Goal: Task Accomplishment & Management: Use online tool/utility

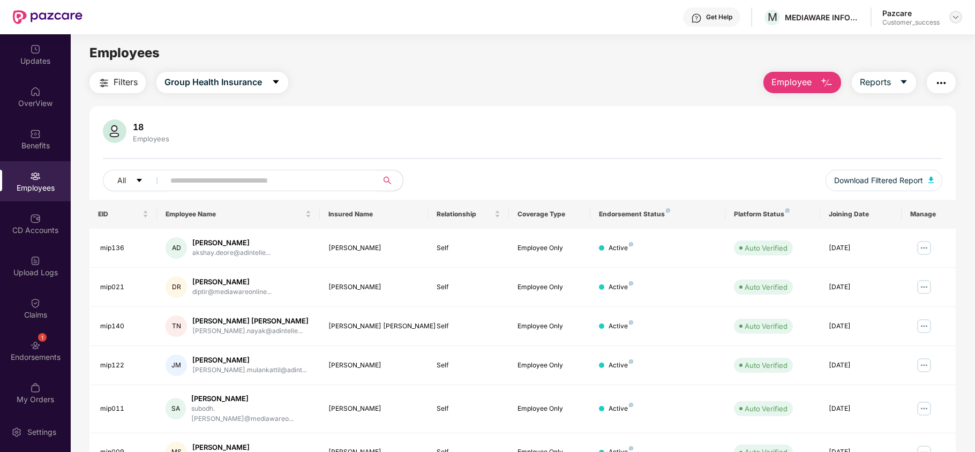
click at [956, 20] on img at bounding box center [955, 17] width 9 height 9
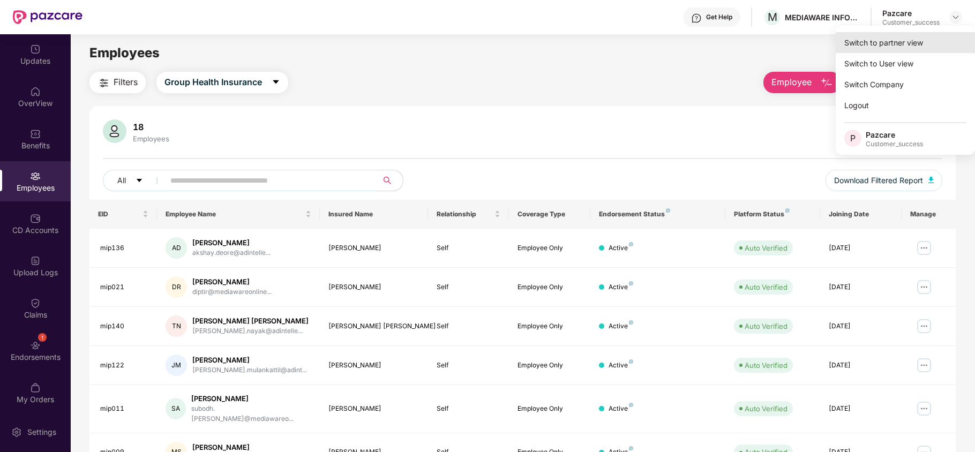
click at [934, 37] on div "Switch to partner view" at bounding box center [904, 42] width 139 height 21
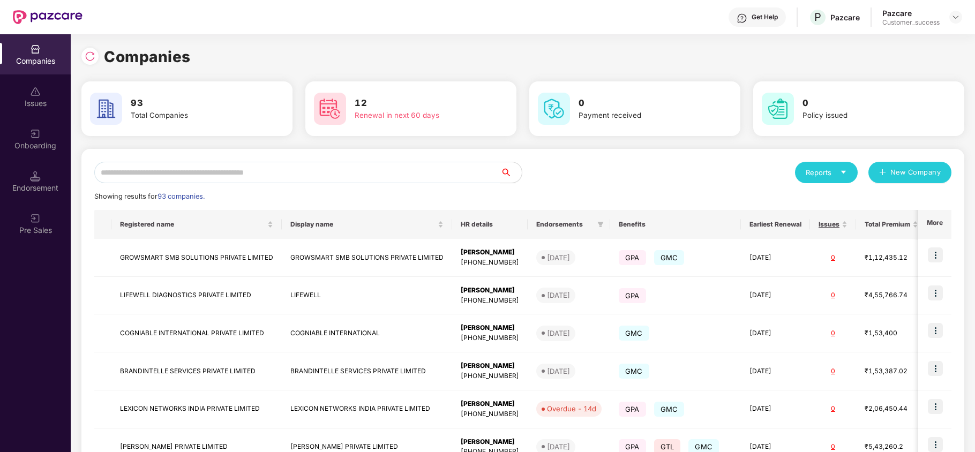
click at [443, 170] on input "text" at bounding box center [297, 172] width 406 height 21
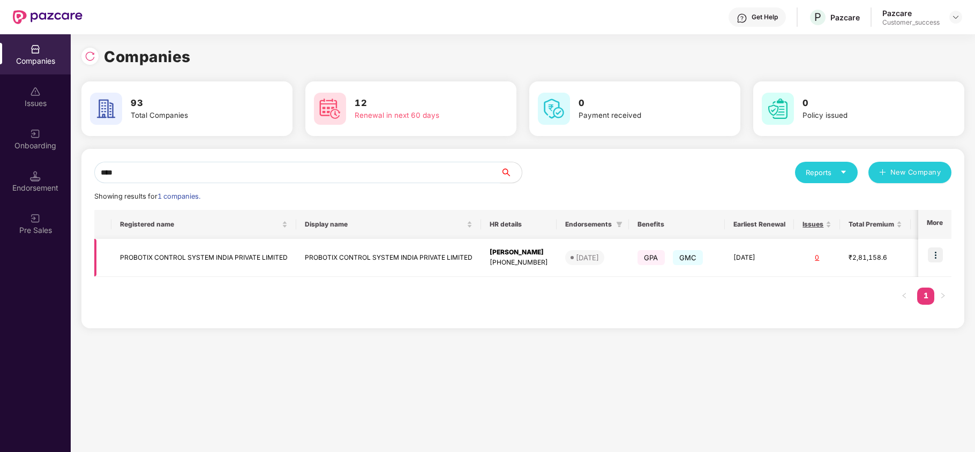
type input "****"
click at [934, 252] on img at bounding box center [934, 254] width 15 height 15
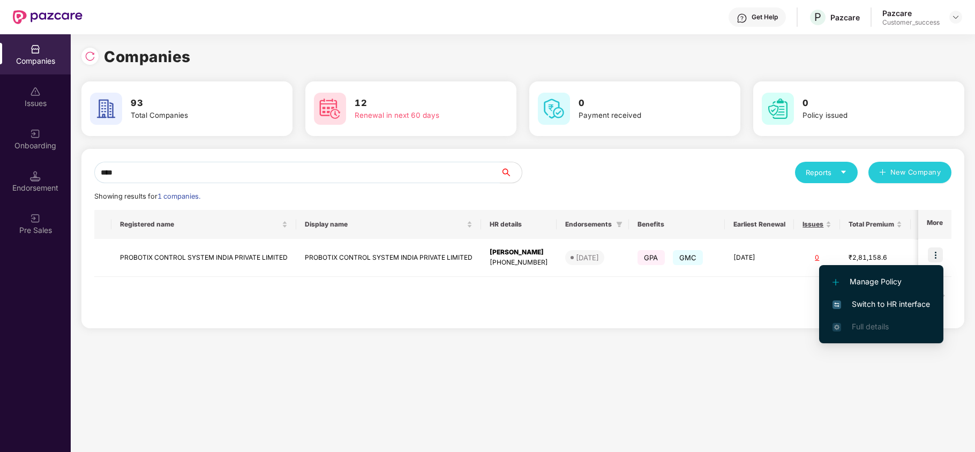
click at [907, 306] on span "Switch to HR interface" at bounding box center [880, 304] width 97 height 12
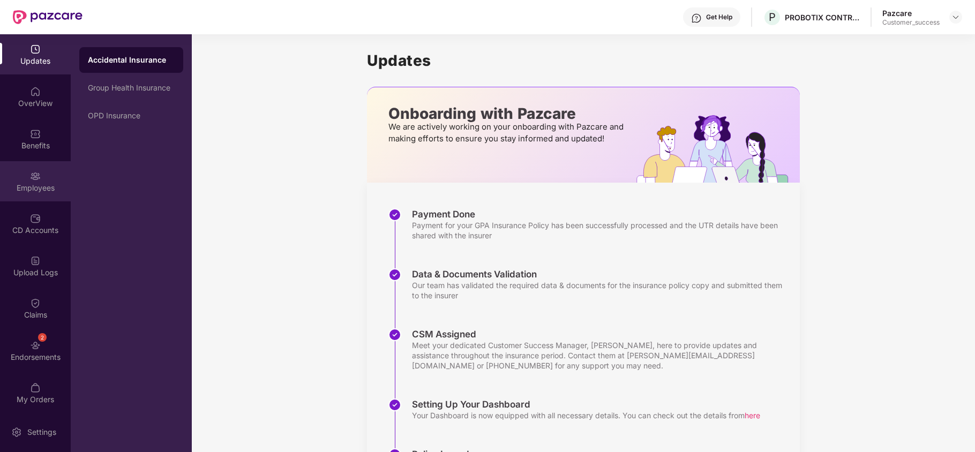
click at [33, 173] on img at bounding box center [35, 176] width 11 height 11
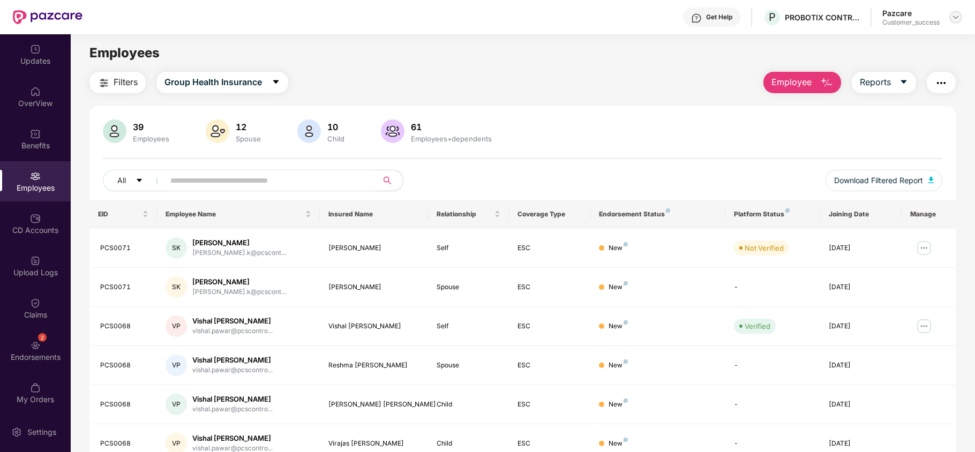
click at [957, 18] on img at bounding box center [955, 17] width 9 height 9
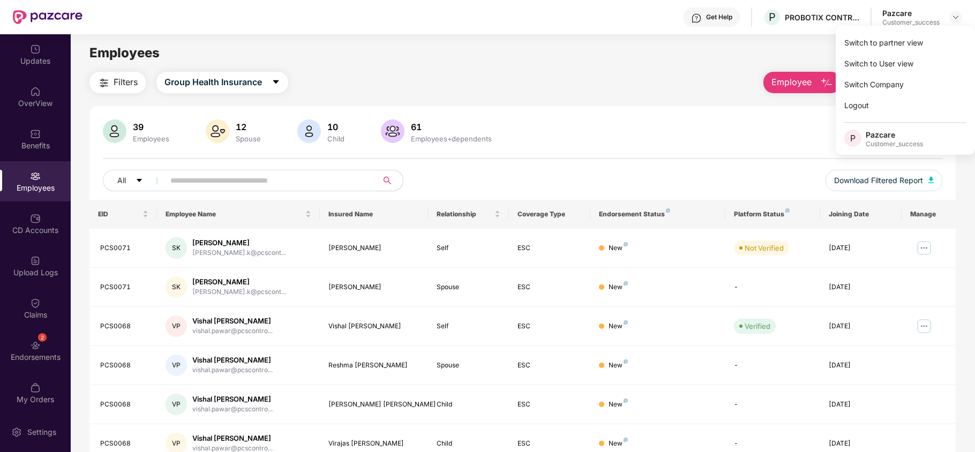
click at [907, 37] on div "Switch to partner view" at bounding box center [904, 42] width 139 height 21
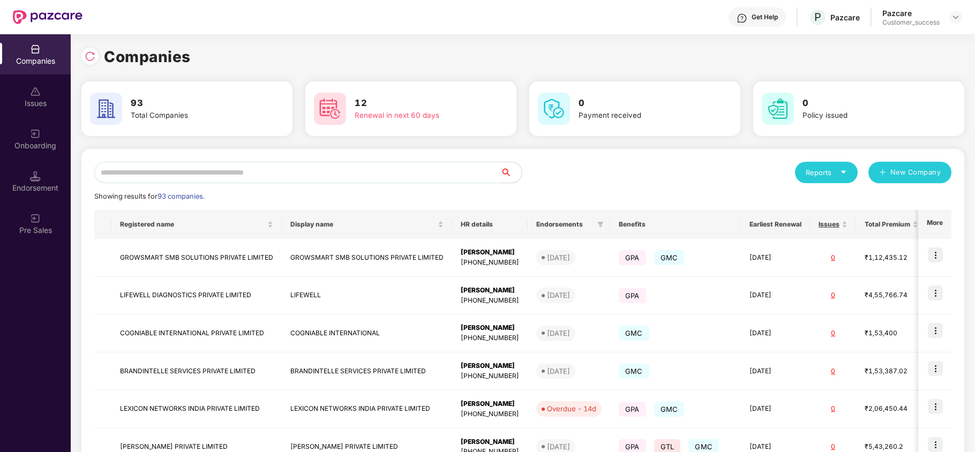
click at [33, 136] on img at bounding box center [35, 134] width 11 height 11
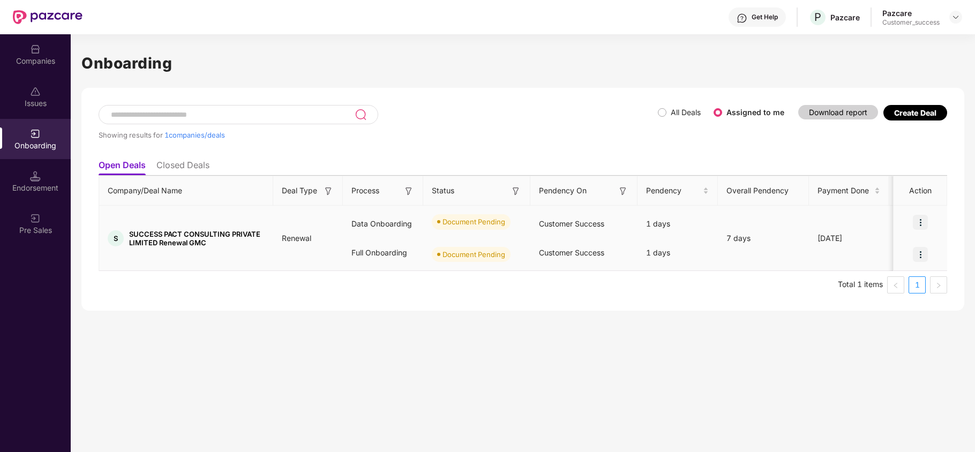
click at [917, 221] on img at bounding box center [919, 222] width 15 height 15
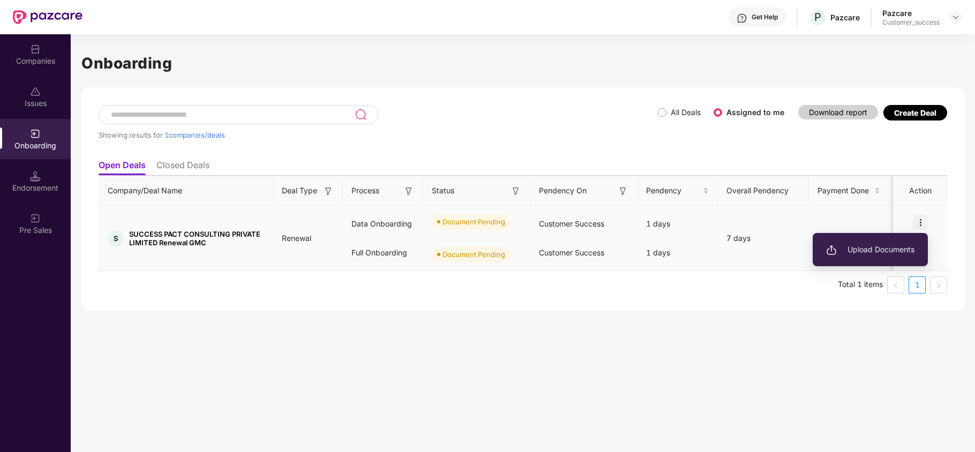
click at [876, 246] on span "Upload Documents" at bounding box center [870, 250] width 88 height 12
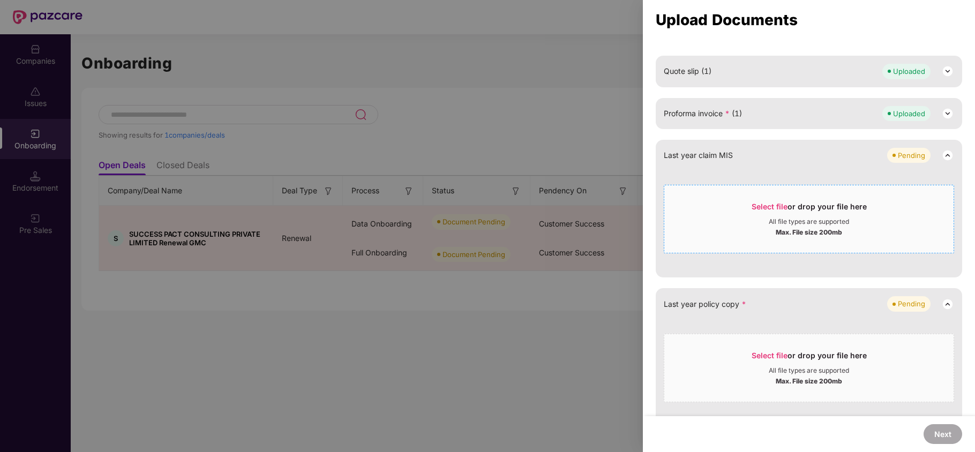
scroll to position [334, 0]
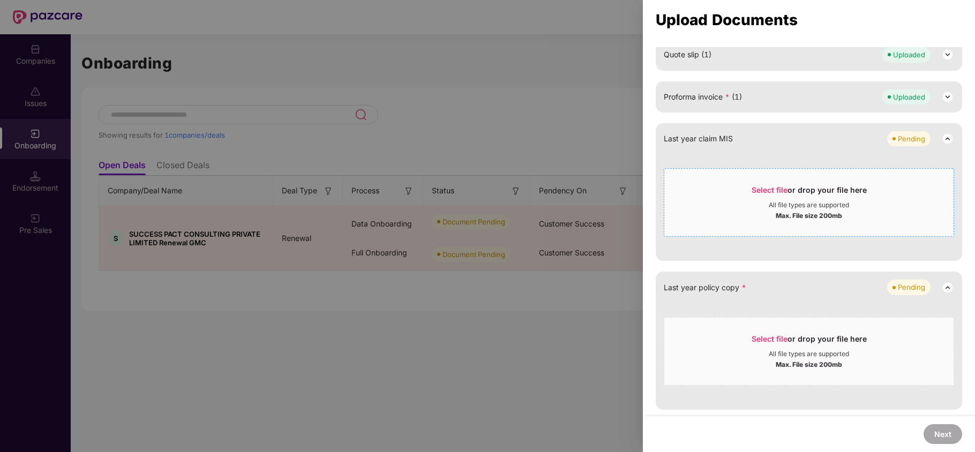
click at [762, 184] on span "Select file or drop your file here All file types are supported Max. File size …" at bounding box center [808, 202] width 289 height 51
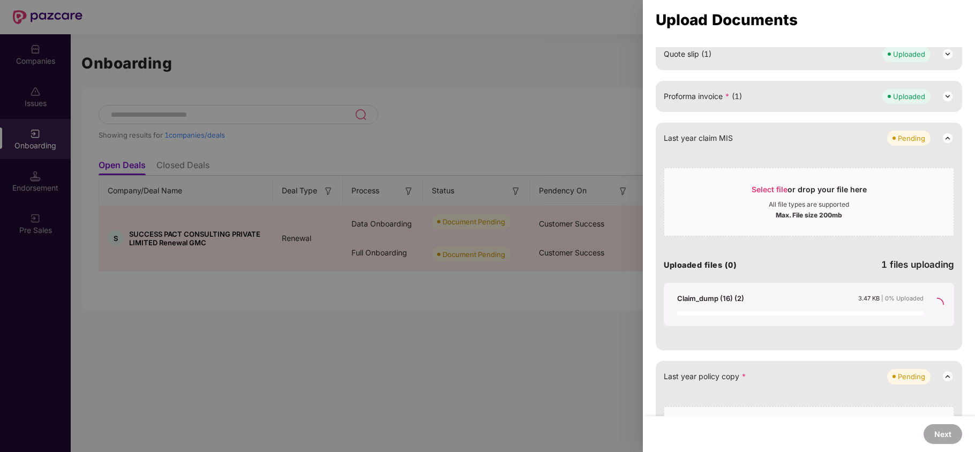
scroll to position [228, 0]
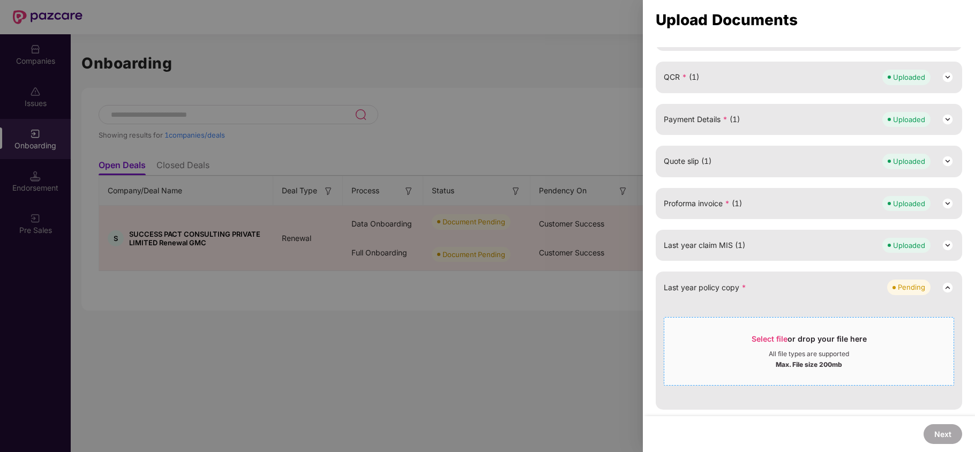
click at [773, 335] on span "Select file" at bounding box center [769, 338] width 36 height 9
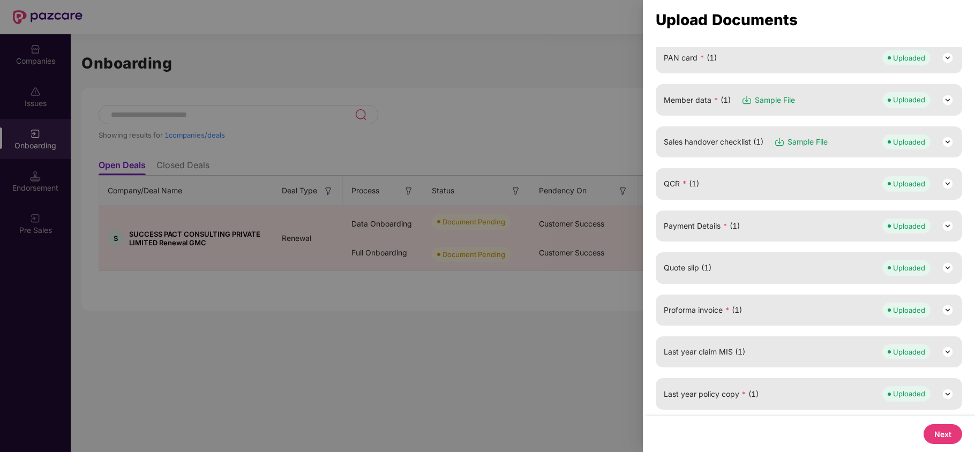
click at [941, 431] on button "Next" at bounding box center [942, 434] width 39 height 20
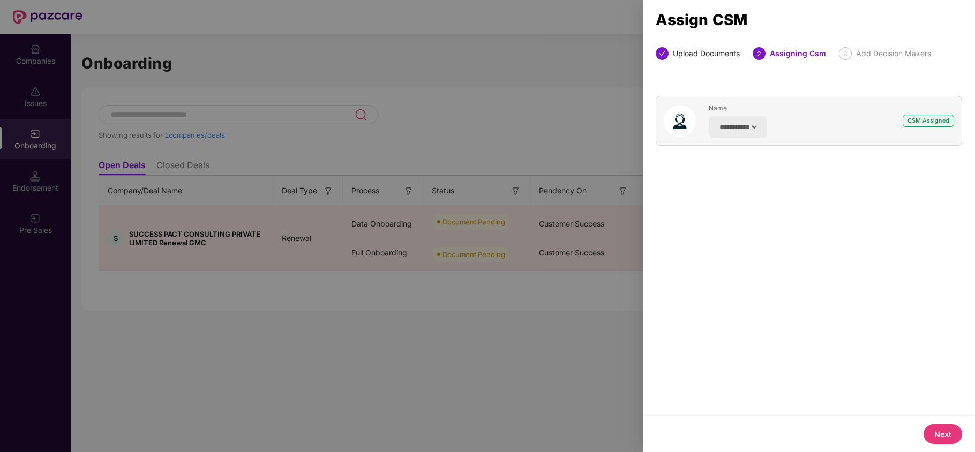
scroll to position [0, 0]
click at [933, 433] on button "Next" at bounding box center [942, 434] width 39 height 20
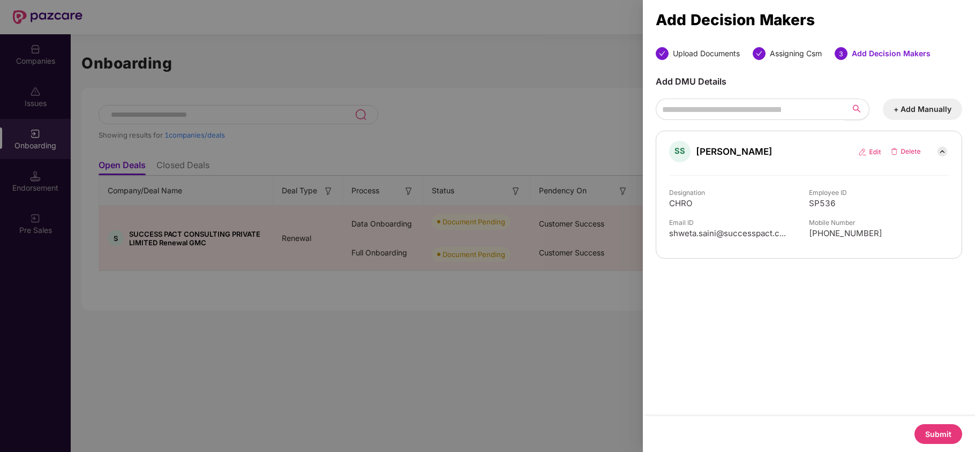
click at [922, 428] on button "Submit" at bounding box center [938, 434] width 48 height 20
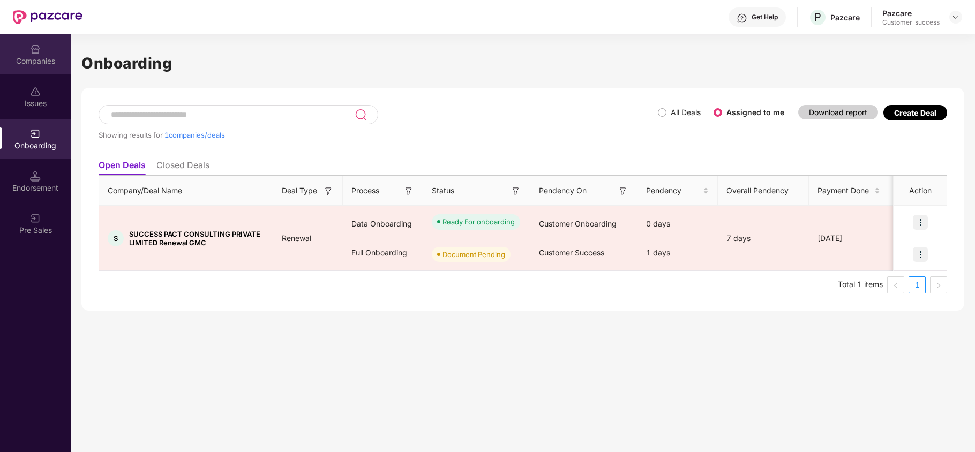
click at [21, 54] on div "Companies" at bounding box center [35, 54] width 71 height 40
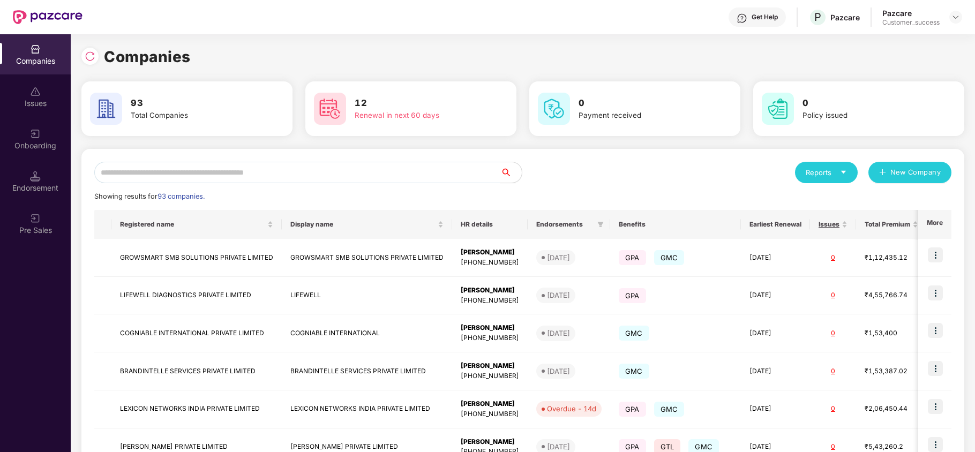
click at [244, 176] on input "text" at bounding box center [297, 172] width 406 height 21
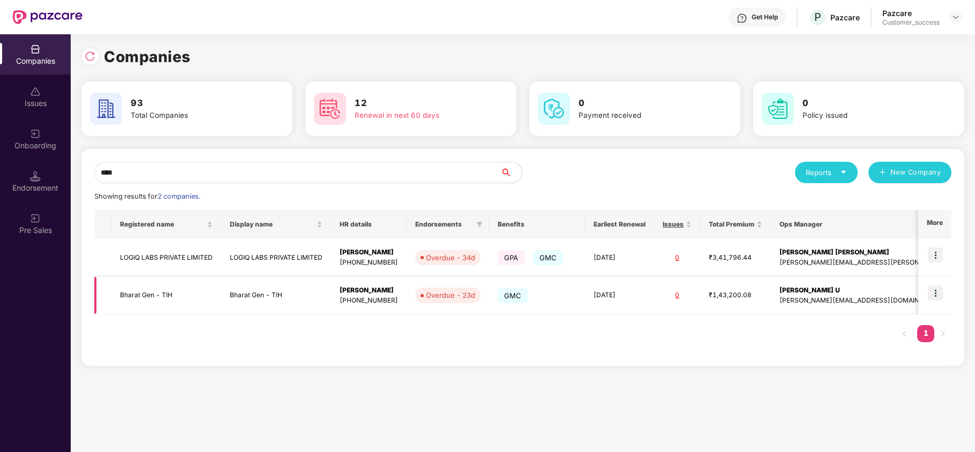
type input "****"
click at [934, 293] on img at bounding box center [934, 292] width 15 height 15
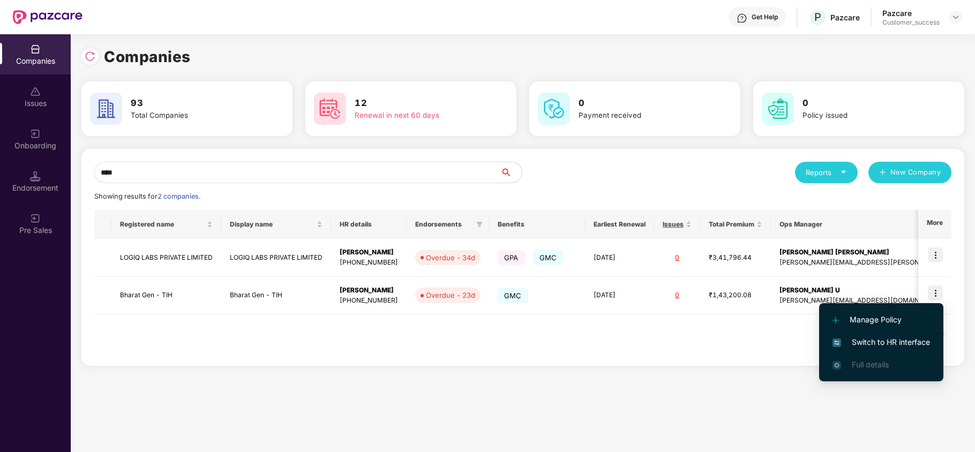
click at [881, 341] on span "Switch to HR interface" at bounding box center [880, 342] width 97 height 12
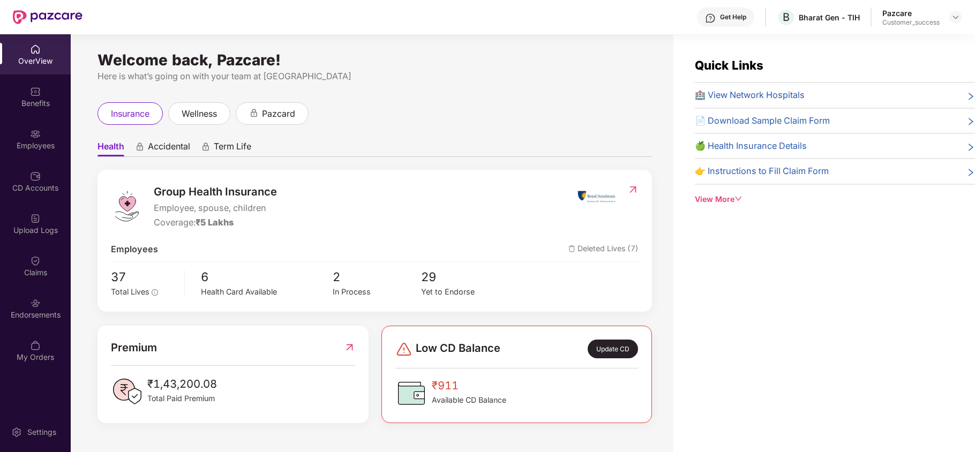
click at [50, 297] on div "Endorsements" at bounding box center [35, 308] width 71 height 40
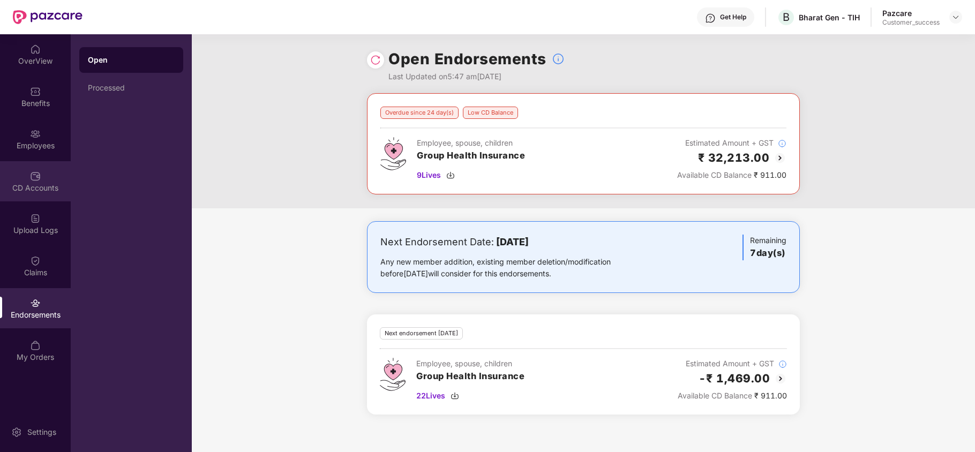
click at [37, 187] on div "CD Accounts" at bounding box center [35, 188] width 71 height 11
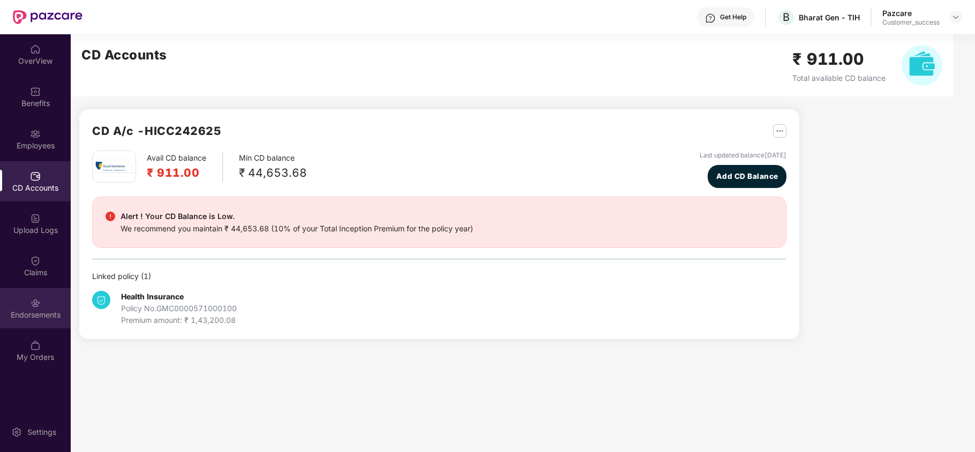
click at [28, 307] on div "Endorsements" at bounding box center [35, 308] width 71 height 40
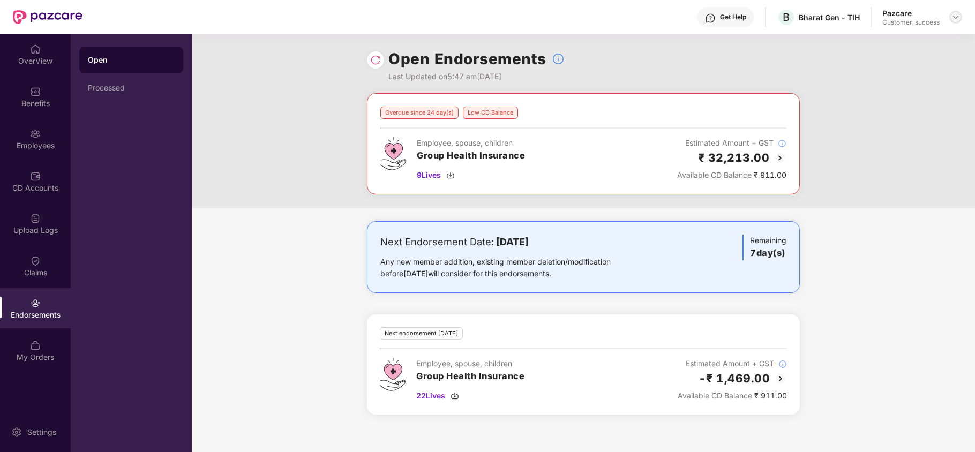
click at [956, 20] on img at bounding box center [955, 17] width 9 height 9
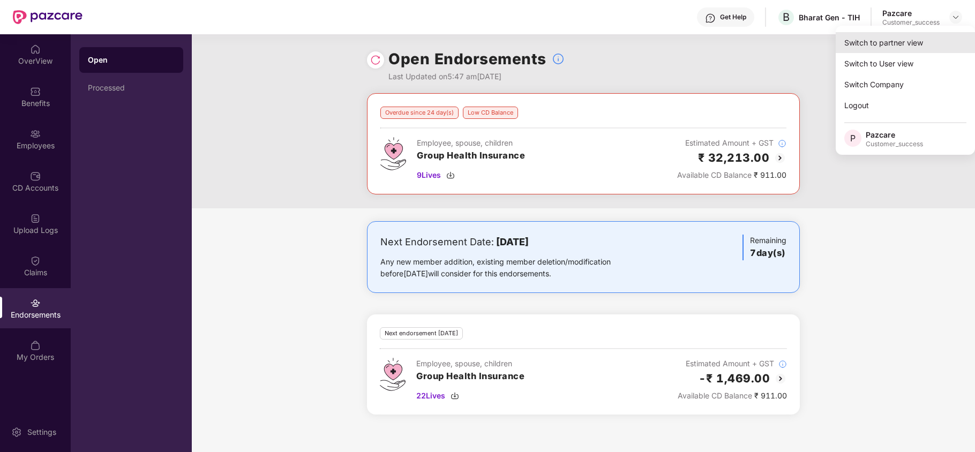
click at [915, 43] on div "Switch to partner view" at bounding box center [904, 42] width 139 height 21
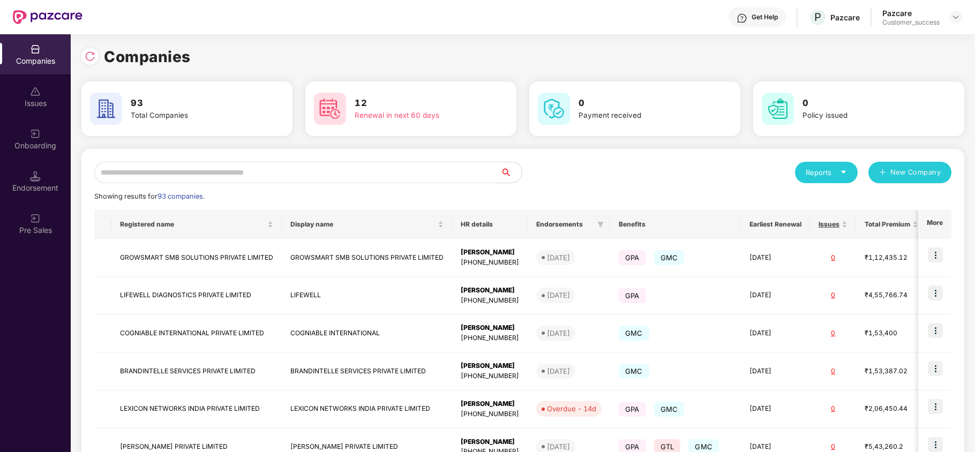
click at [367, 169] on input "text" at bounding box center [297, 172] width 406 height 21
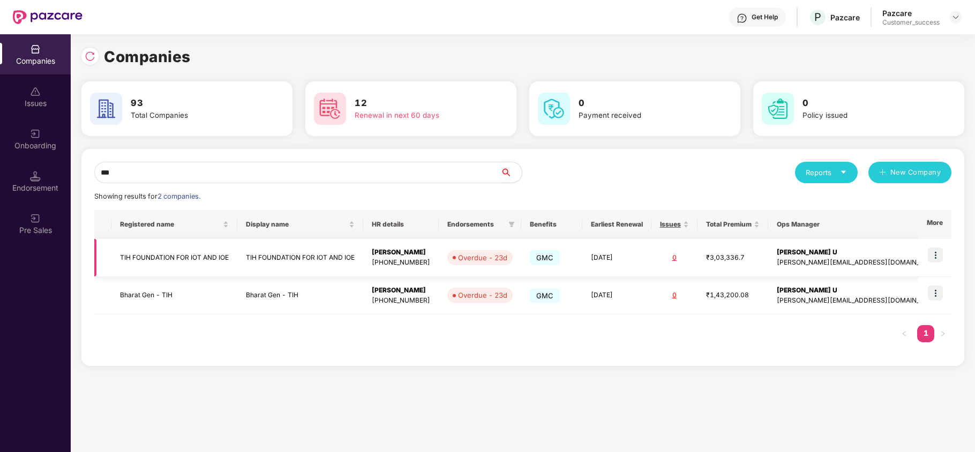
type input "***"
click at [932, 251] on img at bounding box center [934, 254] width 15 height 15
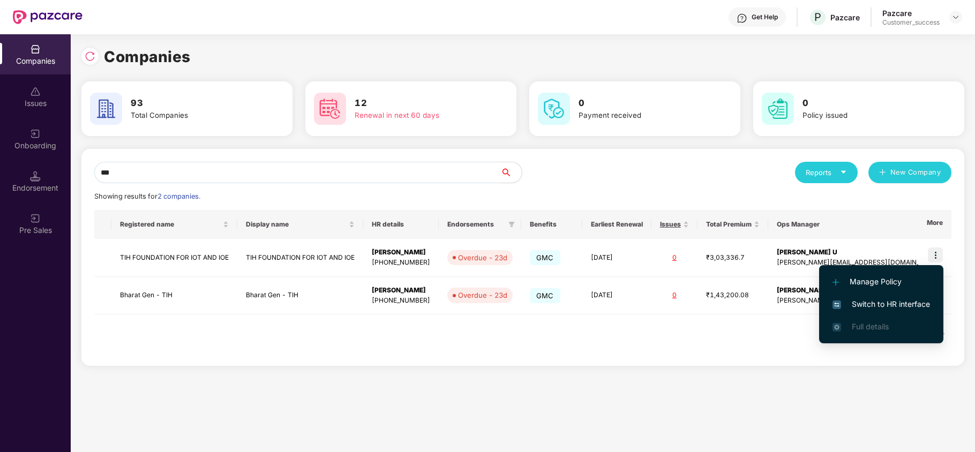
click at [888, 297] on li "Switch to HR interface" at bounding box center [881, 304] width 124 height 22
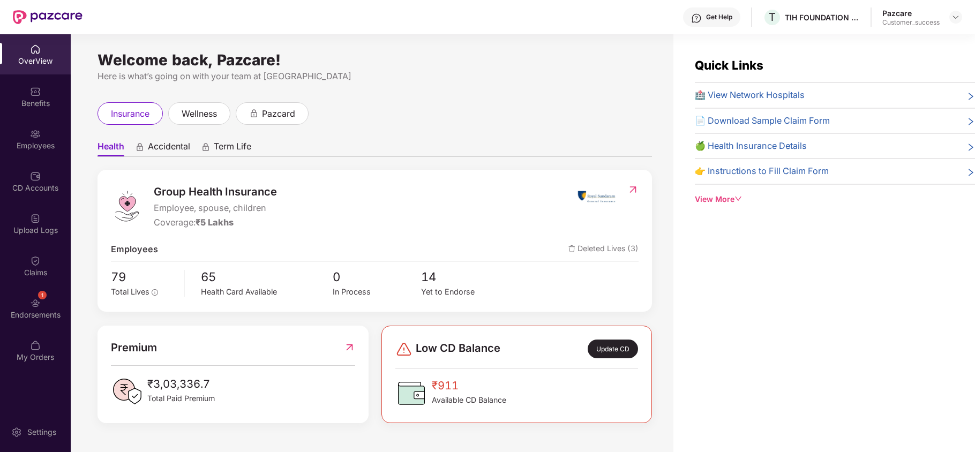
click at [26, 318] on div "Endorsements" at bounding box center [35, 314] width 71 height 11
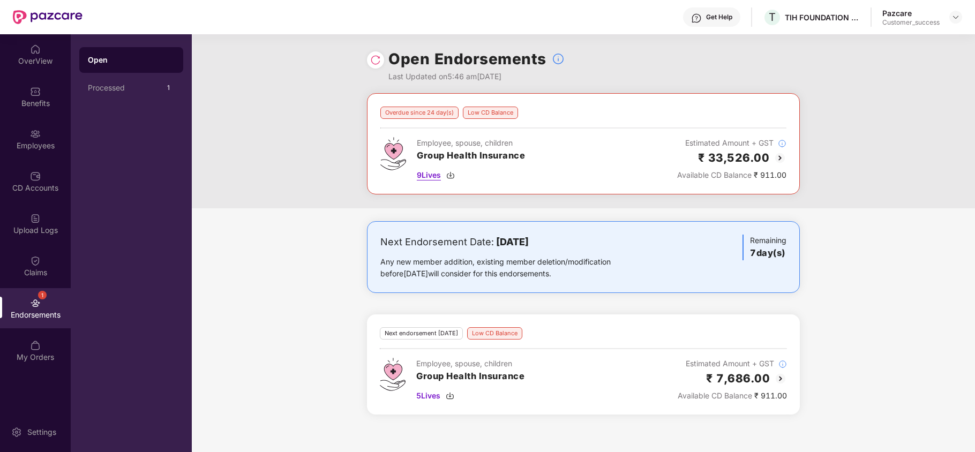
click at [452, 176] on img at bounding box center [450, 175] width 9 height 9
click at [452, 398] on img at bounding box center [449, 395] width 9 height 9
click at [956, 15] on img at bounding box center [955, 17] width 9 height 9
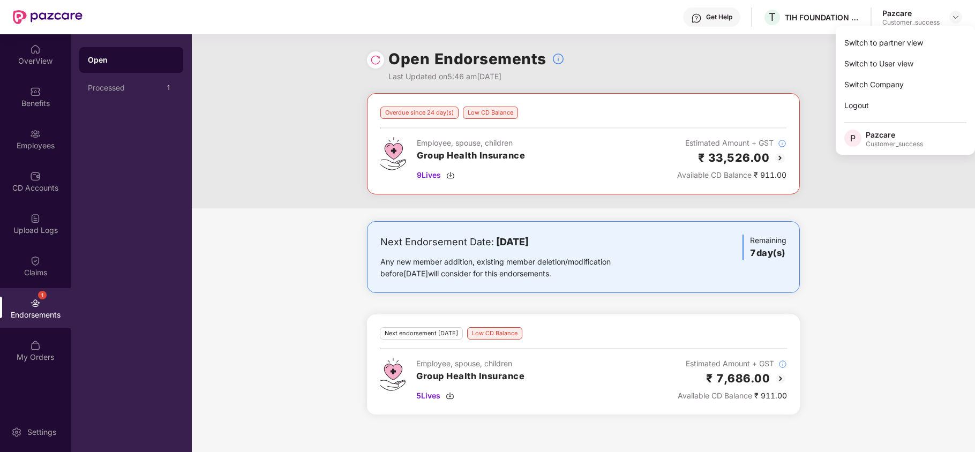
click at [938, 31] on div "Switch to partner view Switch to User view Switch Company Logout P Pazcare Cust…" at bounding box center [904, 90] width 139 height 129
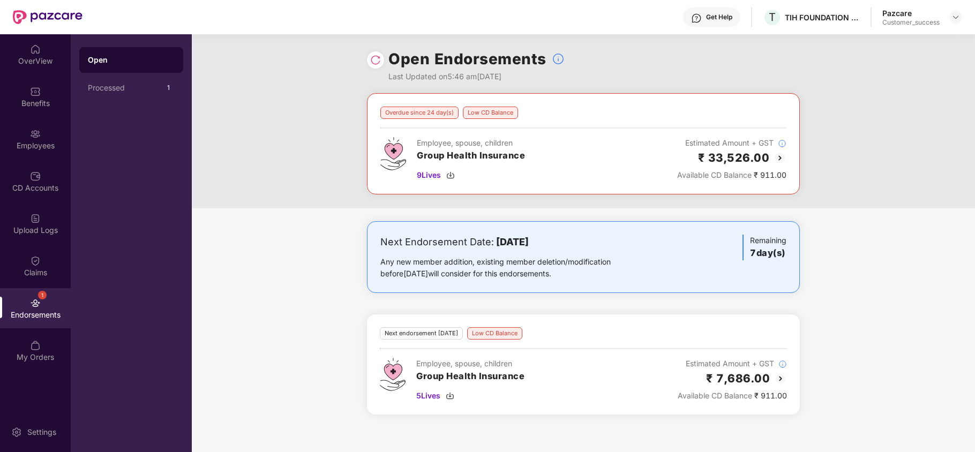
click at [930, 37] on div "Open Endorsements Last Updated on 5:46 am[DATE]" at bounding box center [583, 63] width 783 height 59
click at [956, 18] on img at bounding box center [955, 17] width 9 height 9
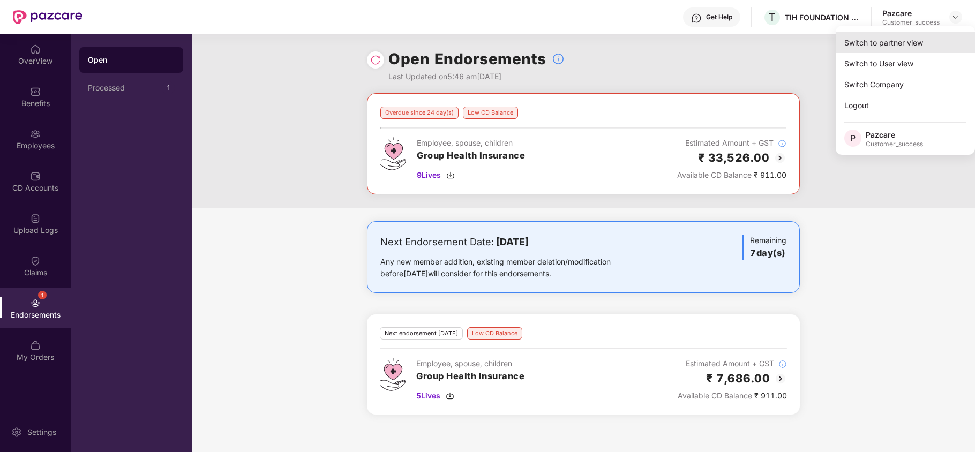
click at [898, 43] on div "Switch to partner view" at bounding box center [904, 42] width 139 height 21
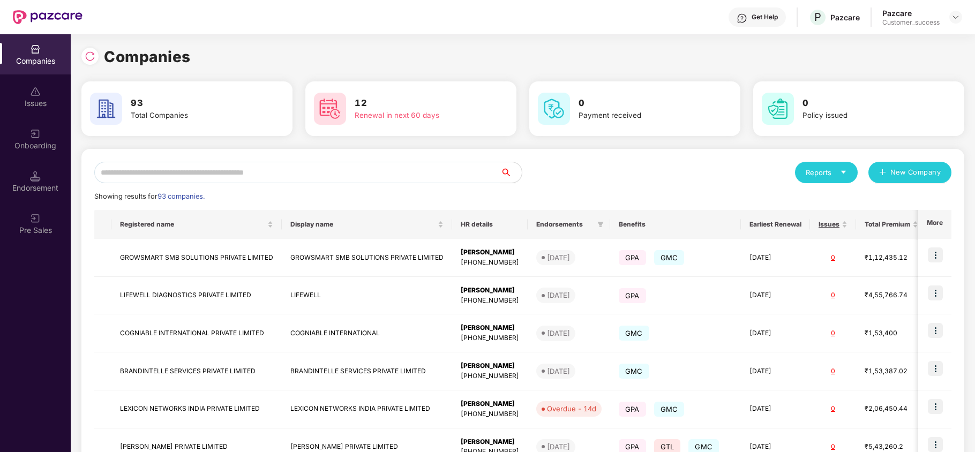
click at [284, 166] on input "text" at bounding box center [297, 172] width 406 height 21
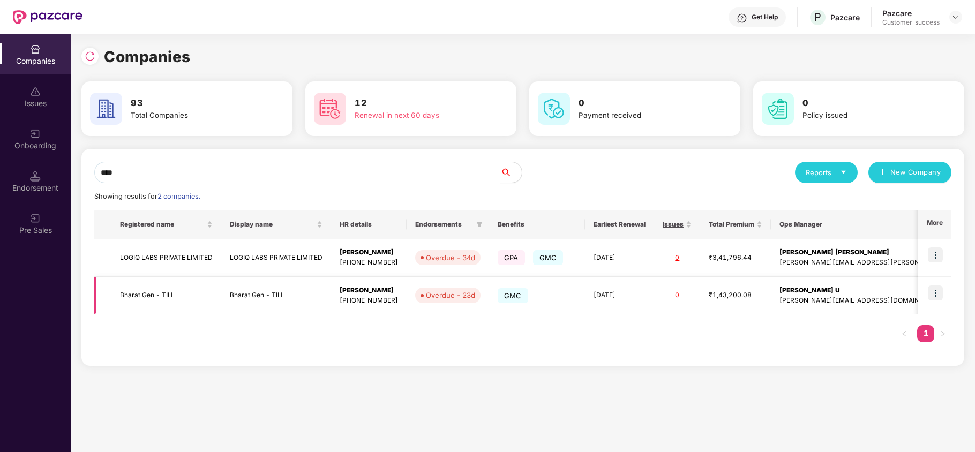
type input "****"
drag, startPoint x: 935, startPoint y: 290, endPoint x: 926, endPoint y: 305, distance: 17.1
click at [935, 290] on img at bounding box center [934, 292] width 15 height 15
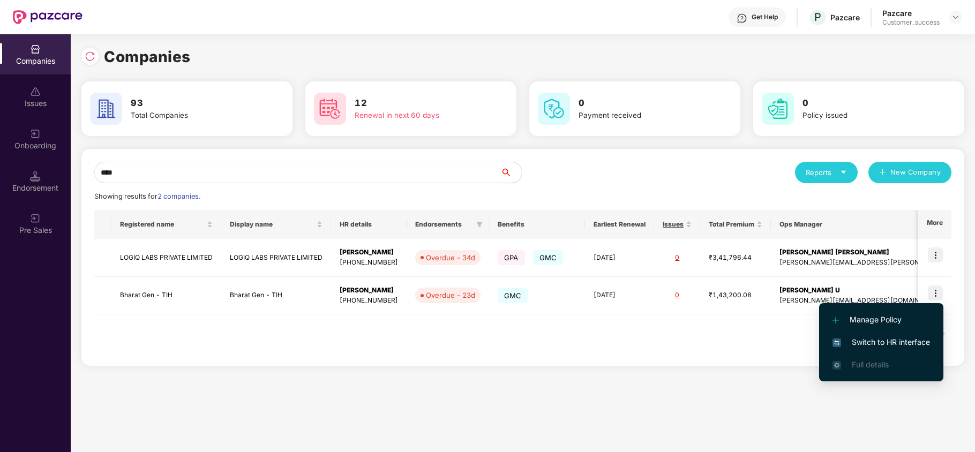
click at [882, 343] on span "Switch to HR interface" at bounding box center [880, 342] width 97 height 12
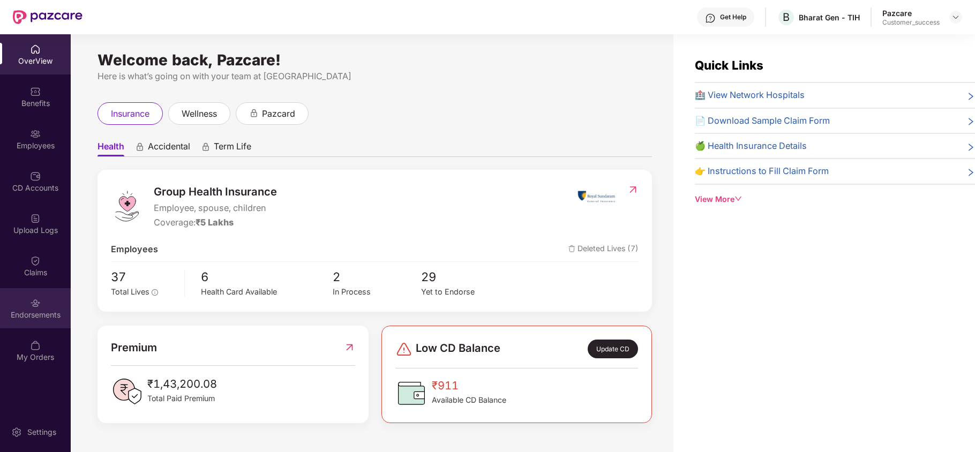
click at [37, 308] on div "Endorsements" at bounding box center [35, 308] width 71 height 40
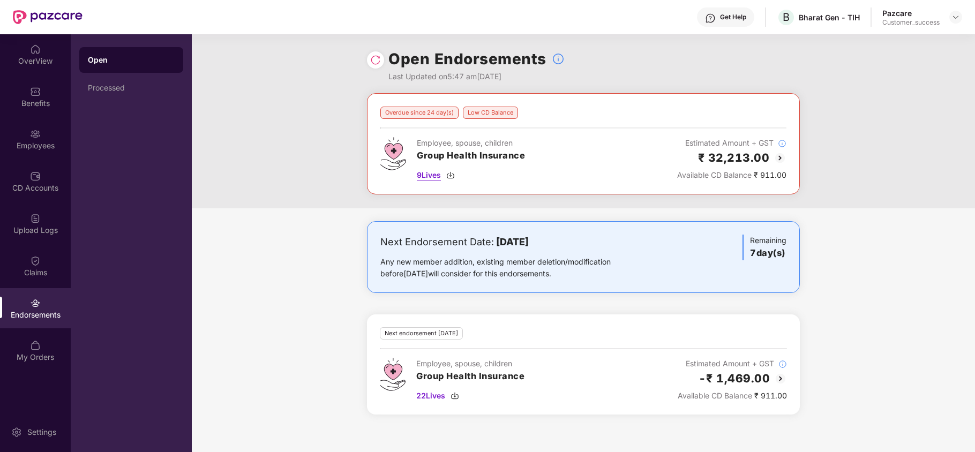
click at [452, 173] on img at bounding box center [450, 175] width 9 height 9
click at [455, 397] on img at bounding box center [454, 395] width 9 height 9
